Goal: Check status: Check status

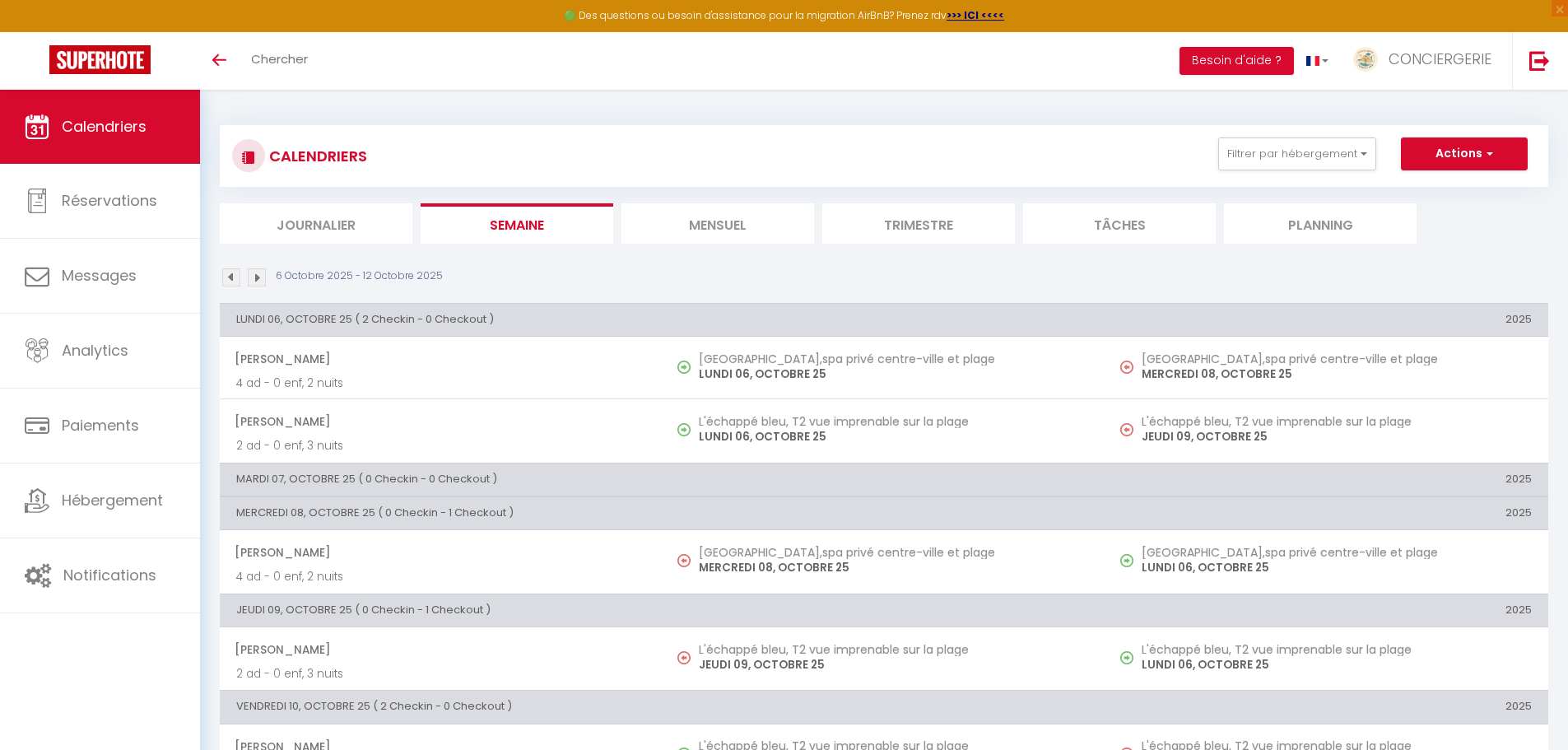
click at [120, 136] on span "Calendriers" at bounding box center [103, 126] width 85 height 21
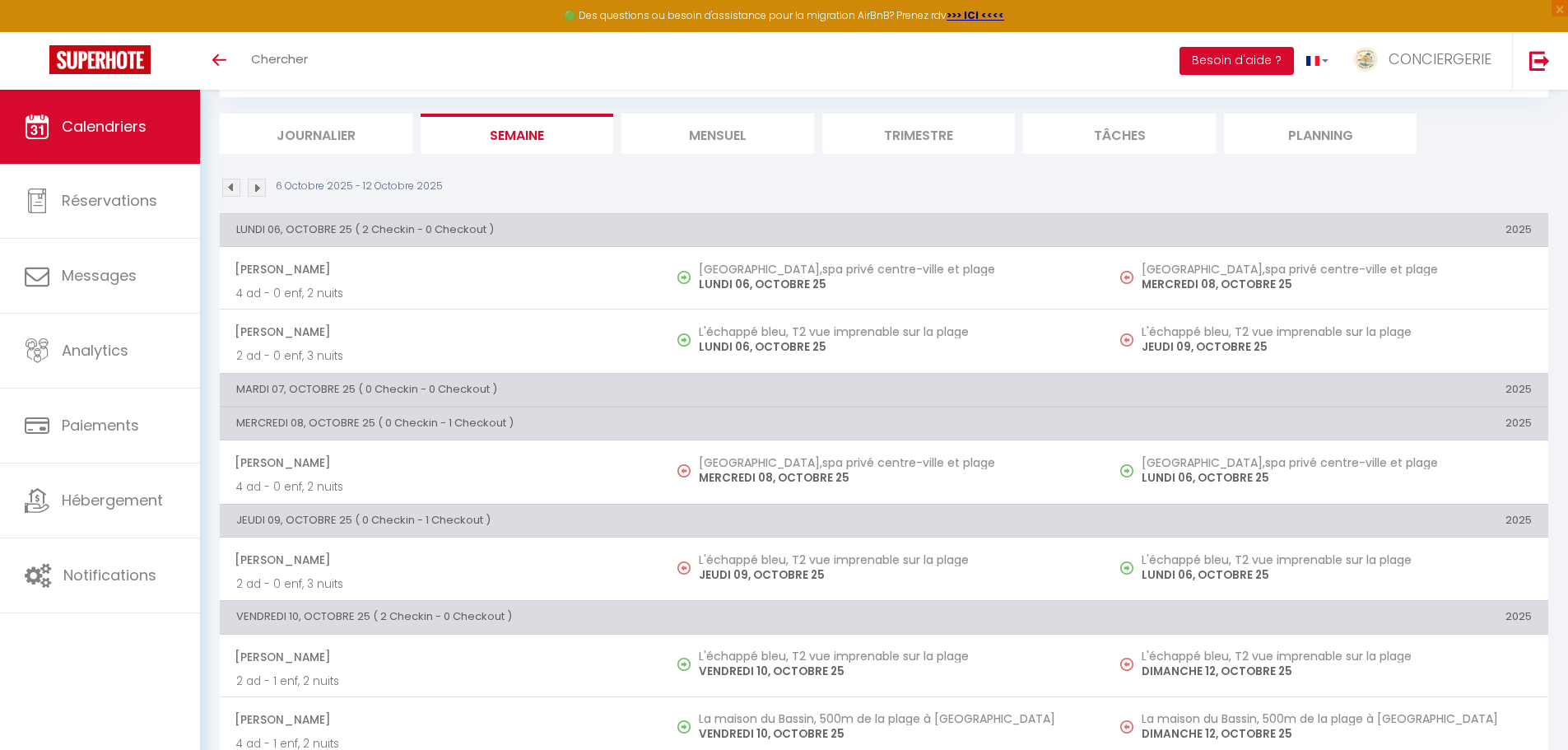
scroll to position [90, 0]
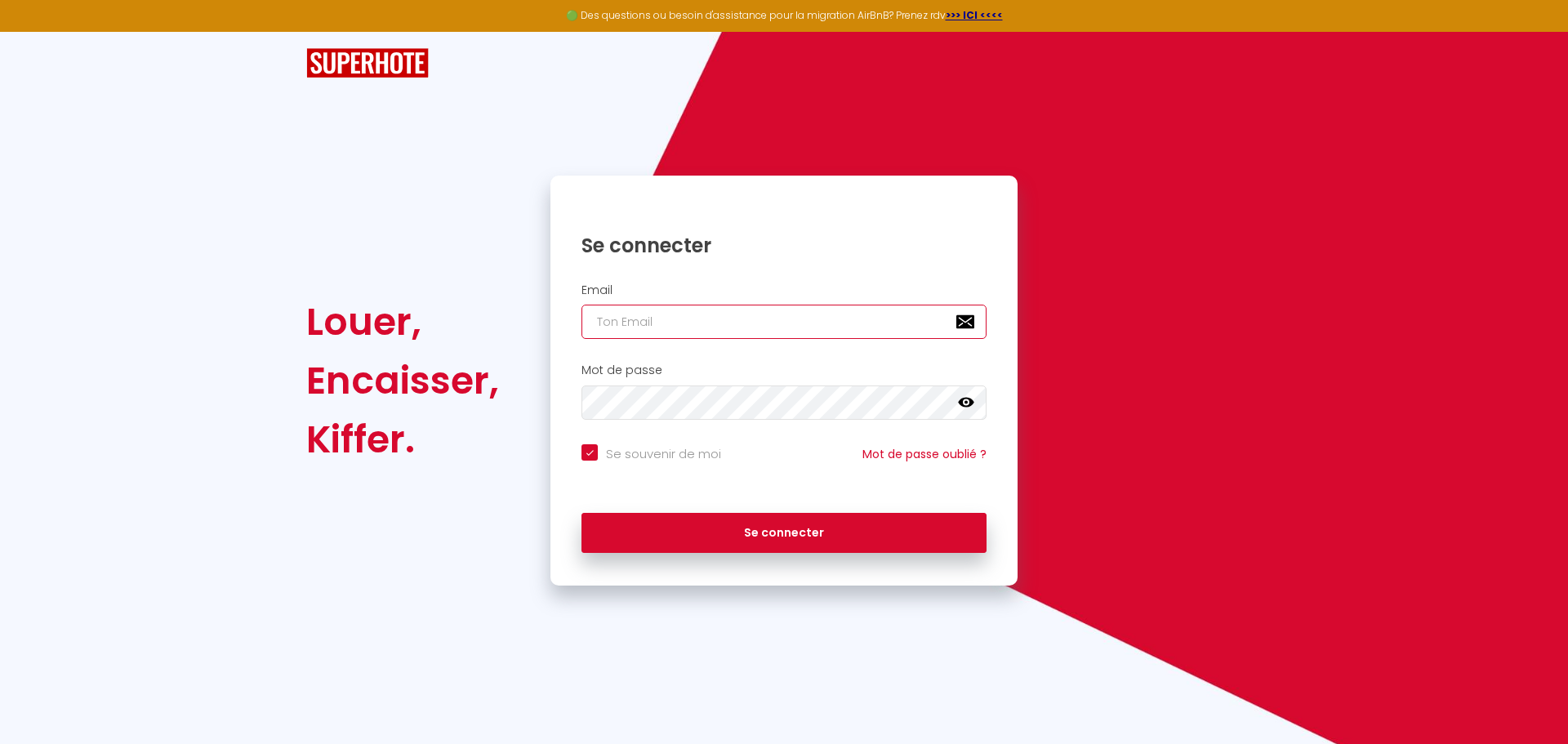
type input "[EMAIL_ADDRESS][DOMAIN_NAME]"
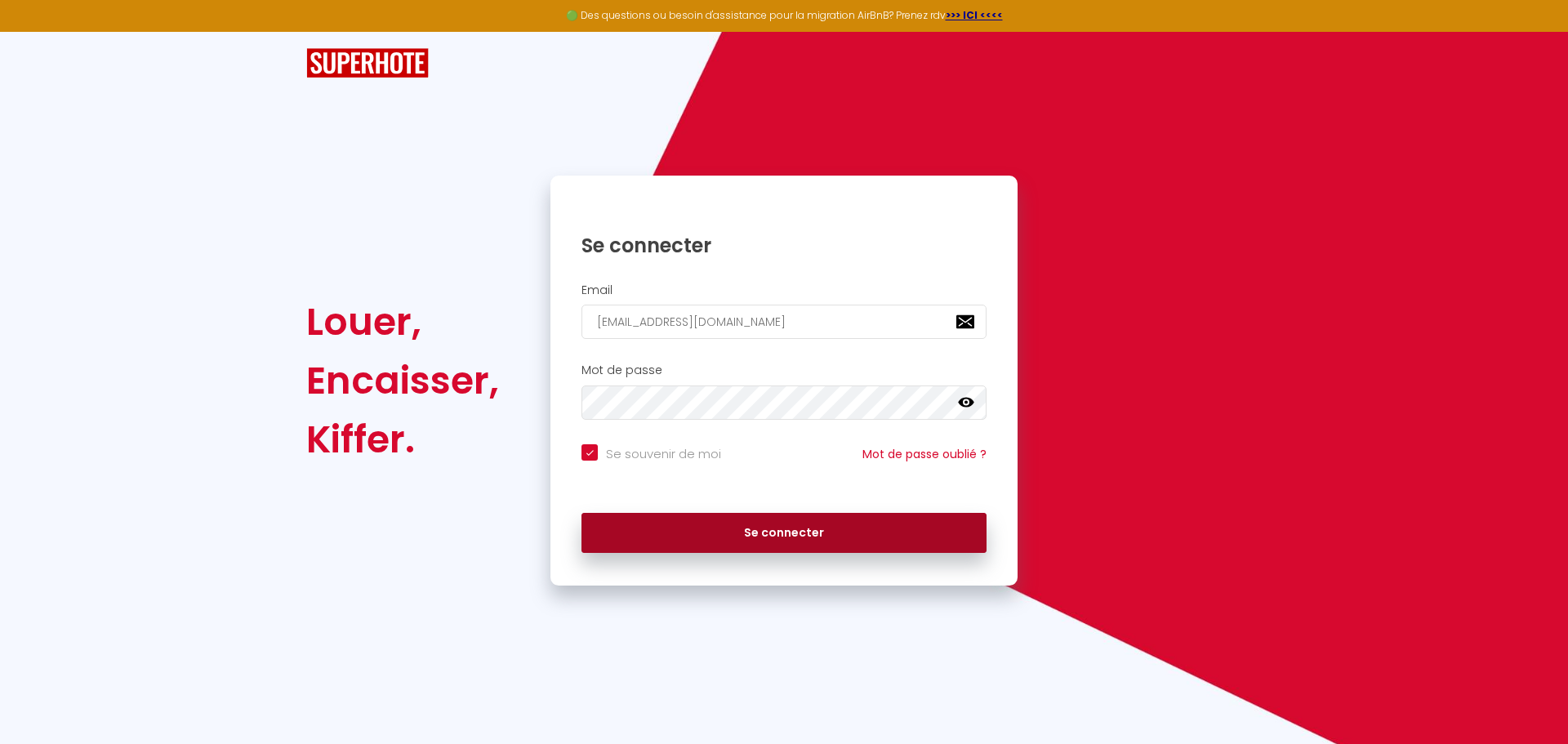
click at [768, 540] on button "Se connecter" at bounding box center [784, 533] width 405 height 41
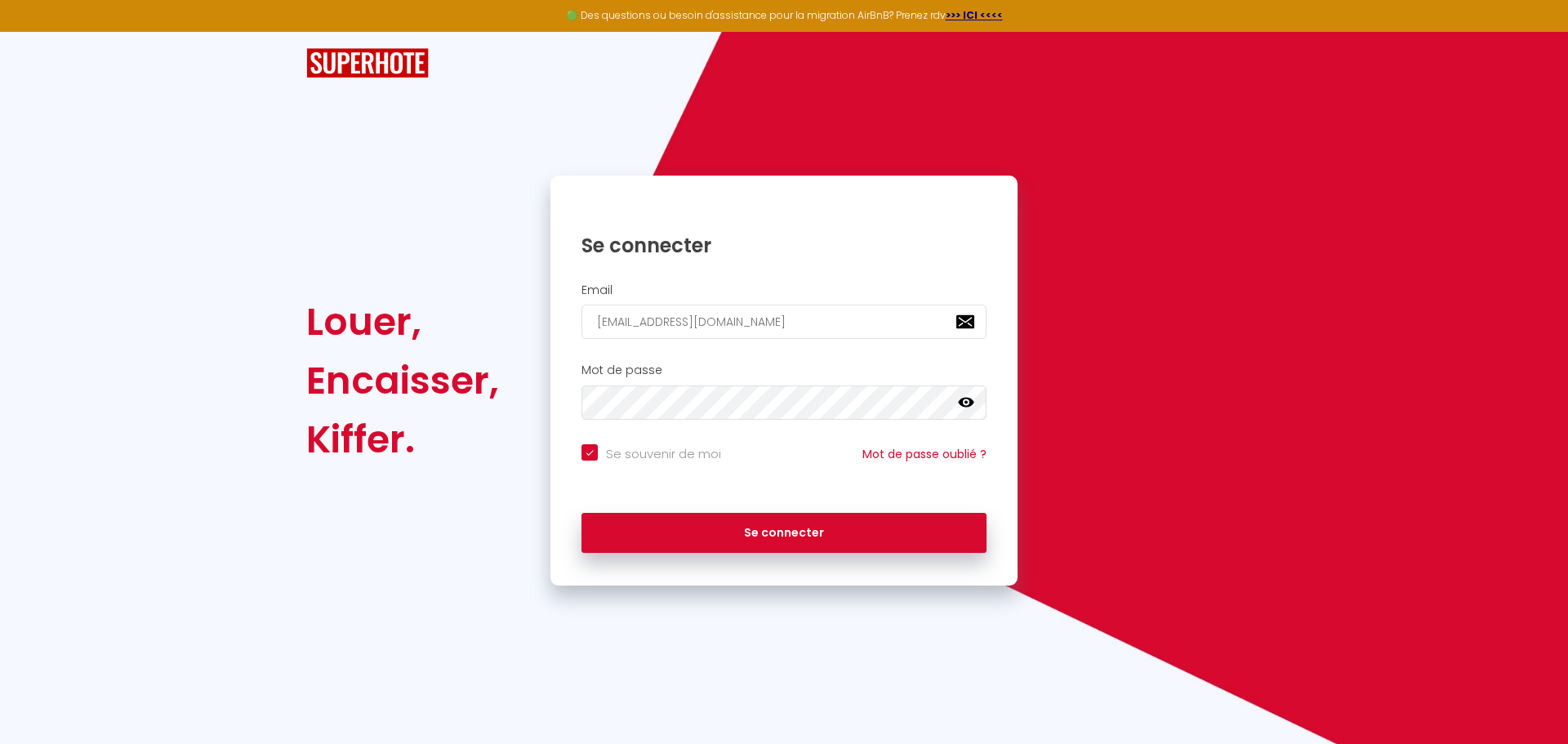
checkbox input "true"
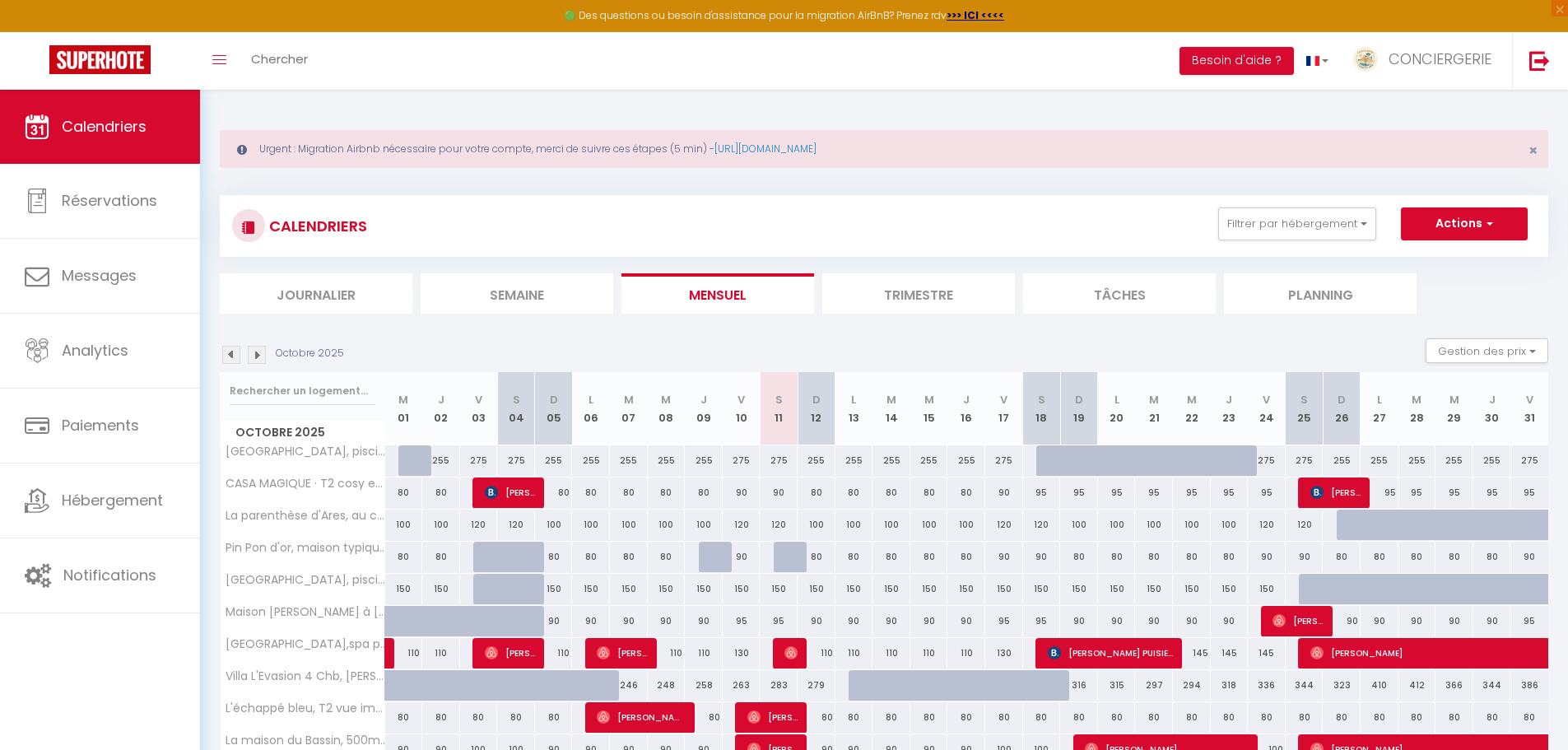
click at [497, 284] on li "Semaine" at bounding box center [517, 293] width 193 height 40
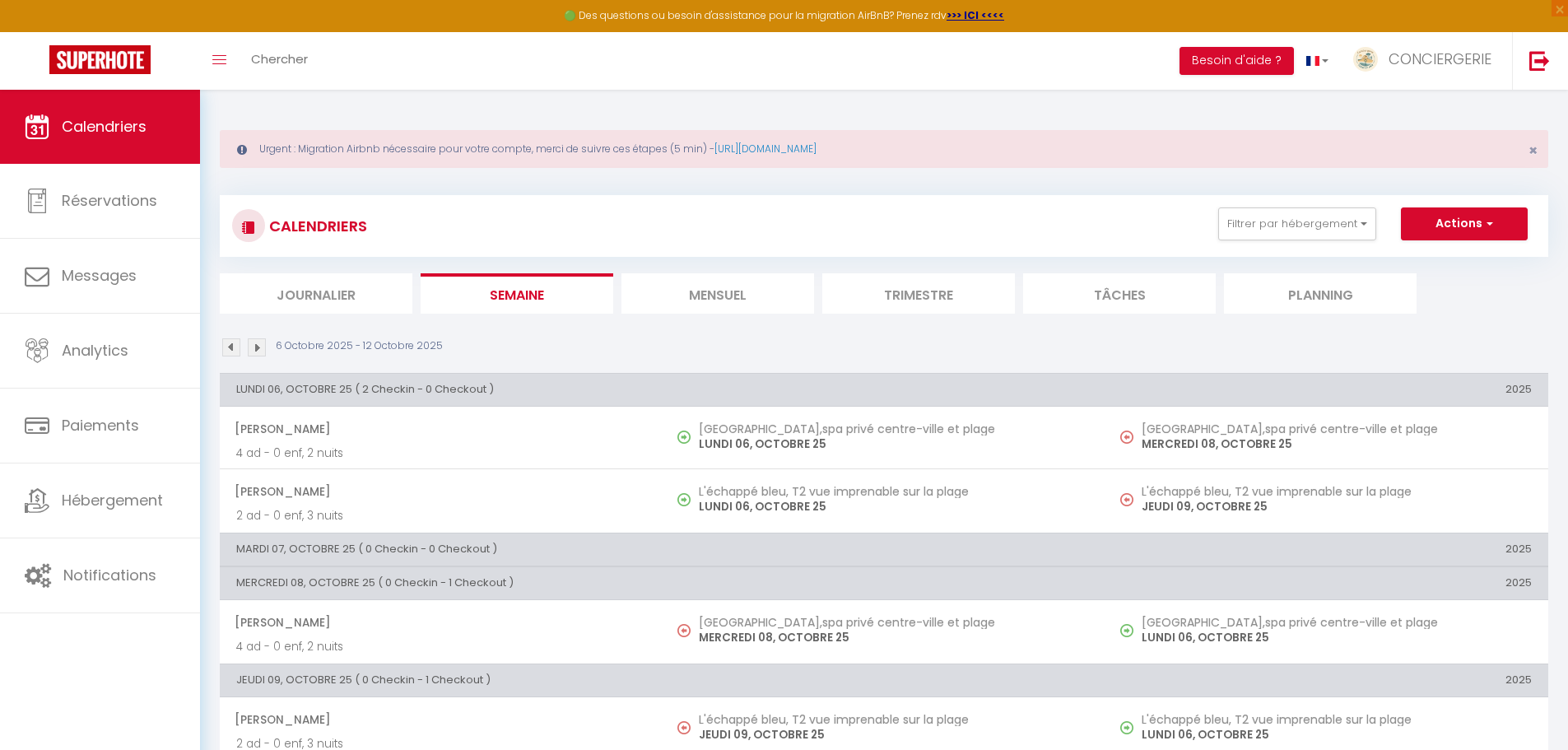
click at [263, 352] on img at bounding box center [257, 347] width 18 height 18
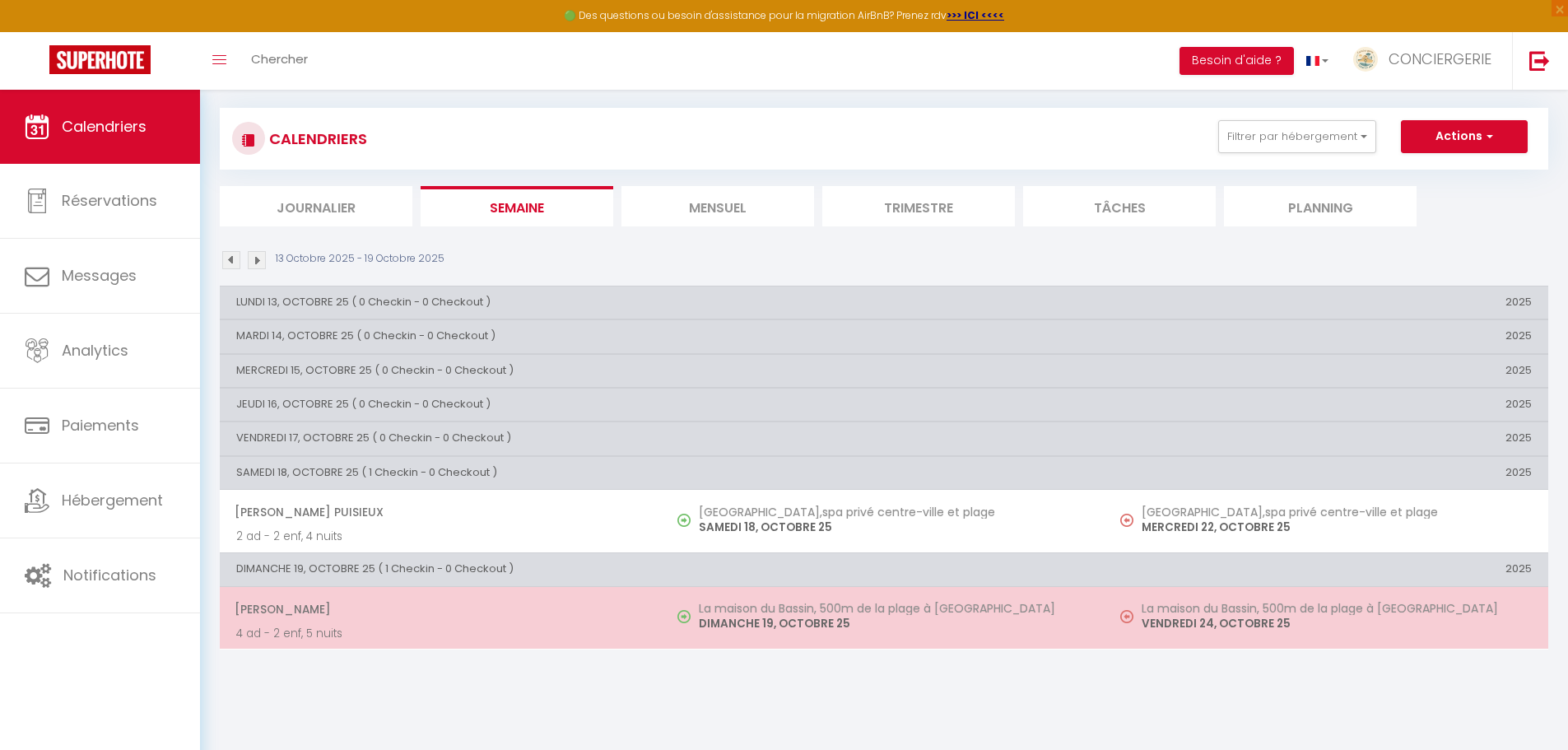
scroll to position [90, 0]
